Goal: Go to known website: Go to known website

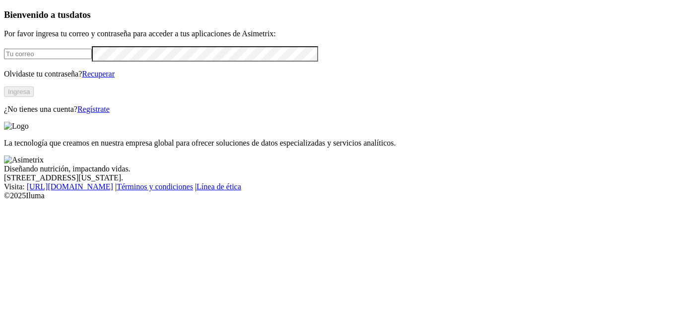
type input "[EMAIL_ADDRESS][PERSON_NAME][DOMAIN_NAME]"
click at [34, 97] on button "Ingresa" at bounding box center [19, 91] width 30 height 10
